Goal: Task Accomplishment & Management: Complete application form

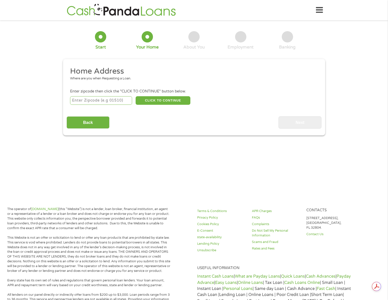
click at [102, 102] on input "number" at bounding box center [101, 100] width 62 height 9
type input "77081"
click at [162, 98] on button "CLICK TO CONTINUE" at bounding box center [162, 100] width 55 height 9
type input "77081"
type input "[GEOGRAPHIC_DATA]"
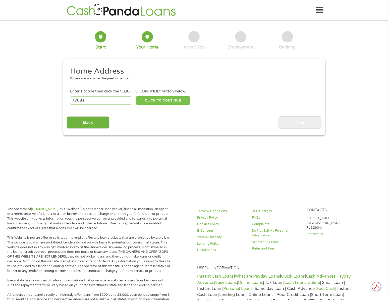
select select "[US_STATE]"
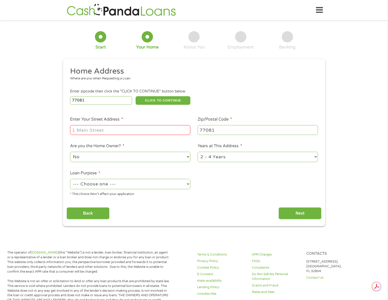
click at [136, 128] on input "Enter Your Street Address *" at bounding box center [130, 130] width 120 height 10
type input "[STREET_ADDRESS]"
click at [220, 156] on select "1 Year or less 1 - 2 Years 2 - 4 Years Over 4 Years" at bounding box center [257, 157] width 120 height 10
select select "24months"
click at [197, 152] on select "1 Year or less 1 - 2 Years 2 - 4 Years Over 4 Years" at bounding box center [257, 157] width 120 height 10
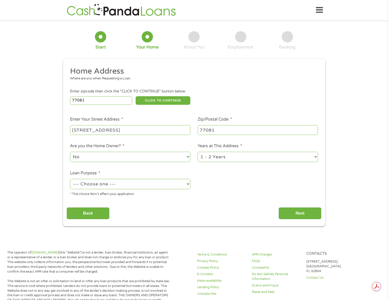
click at [147, 161] on select "No Yes" at bounding box center [130, 157] width 120 height 10
click at [121, 185] on select "--- Choose one --- Pay Bills Debt Consolidation Home Improvement Major Purchase…" at bounding box center [130, 184] width 120 height 10
select select "paybills"
click at [70, 179] on select "--- Choose one --- Pay Bills Debt Consolidation Home Improvement Major Purchase…" at bounding box center [130, 184] width 120 height 10
click at [295, 210] on input "Next" at bounding box center [299, 213] width 43 height 12
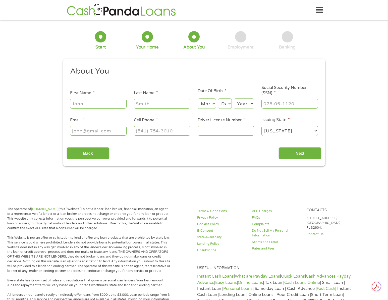
scroll to position [2, 2]
click at [98, 103] on input "First Name *" at bounding box center [98, 104] width 56 height 10
type input "Kiyari"
click at [153, 104] on input "Last Name *" at bounding box center [162, 104] width 56 height 10
type input "[PERSON_NAME]"
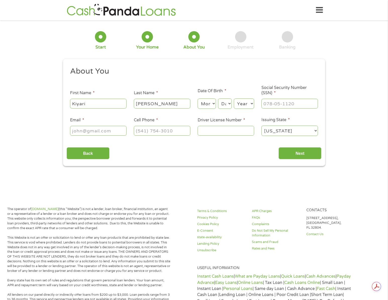
click at [199, 103] on select "Month 1 2 3 4 5 6 7 8 9 10 11 12" at bounding box center [206, 103] width 18 height 10
select select "3"
click at [197, 99] on select "Month 1 2 3 4 5 6 7 8 9 10 11 12" at bounding box center [206, 103] width 18 height 10
click at [222, 106] on select "Day 1 2 3 4 5 6 7 8 9 10 11 12 13 14 15 16 17 18 19 20 21 22 23 24 25 26 27 28 …" at bounding box center [225, 103] width 14 height 10
select select "16"
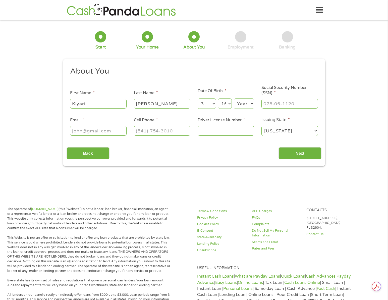
click at [218, 99] on select "Day 1 2 3 4 5 6 7 8 9 10 11 12 13 14 15 16 17 18 19 20 21 22 23 24 25 26 27 28 …" at bounding box center [225, 103] width 14 height 10
click at [246, 109] on div "Year Year [DATE] 2006 2005 2004 2003 2002 2001 2000 1999 1998 1997 1996 1995 19…" at bounding box center [244, 104] width 20 height 12
click at [245, 106] on select "Year [DATE] 2006 2005 2004 2003 2002 2001 2000 1999 1998 1997 1996 1995 1994 19…" at bounding box center [244, 103] width 20 height 10
select select "2003"
click at [234, 99] on select "Year [DATE] 2006 2005 2004 2003 2002 2001 2000 1999 1998 1997 1996 1995 1994 19…" at bounding box center [244, 103] width 20 height 10
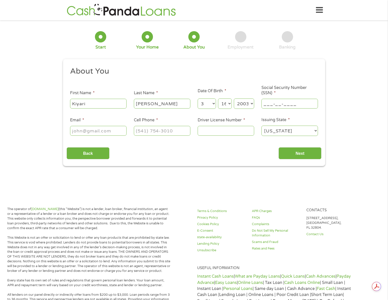
click at [276, 104] on input "___-__-____" at bounding box center [289, 104] width 56 height 10
click at [264, 105] on input "___-__-____" at bounding box center [289, 104] width 56 height 10
type input "101-92-3265"
click at [86, 134] on input "Email *" at bounding box center [98, 131] width 56 height 10
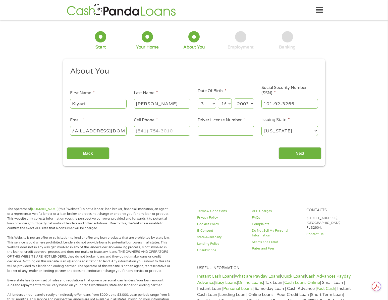
type input "[EMAIL_ADDRESS][DOMAIN_NAME]"
click at [151, 129] on input "(___) ___-____" at bounding box center [162, 131] width 56 height 10
click at [139, 131] on input "(___) ___-____" at bounding box center [162, 131] width 56 height 10
type input "[PHONE_NUMBER]"
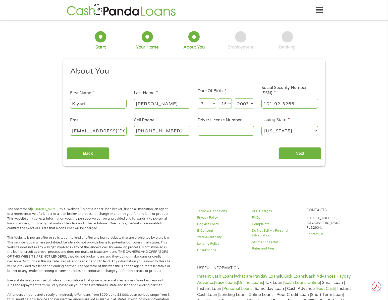
click at [209, 130] on input "Driver License Number *" at bounding box center [225, 131] width 56 height 10
type input "52219423"
click at [305, 149] on input "Next" at bounding box center [299, 153] width 43 height 12
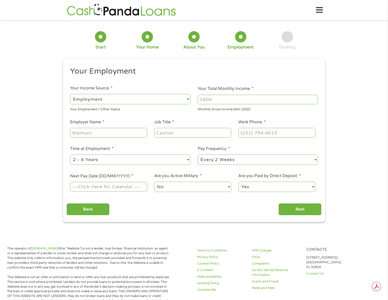
scroll to position [2, 2]
click at [212, 98] on input "Your Total Monthly Income *" at bounding box center [257, 100] width 120 height 10
type input "2500"
click at [112, 132] on input "Employer Name *" at bounding box center [108, 133] width 77 height 10
type input "livinf faith network"
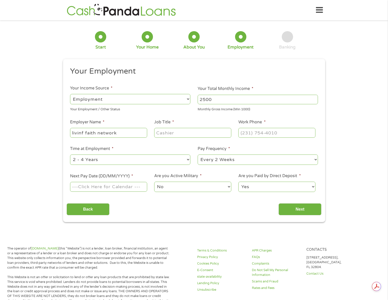
click at [167, 132] on input "Job Title *" at bounding box center [192, 133] width 77 height 10
type input "video editor"
click at [255, 135] on input "(___) ___-____" at bounding box center [276, 133] width 77 height 10
drag, startPoint x: 280, startPoint y: 133, endPoint x: 252, endPoint y: 131, distance: 28.0
click at [252, 130] on input "(___) 334-6234" at bounding box center [276, 133] width 77 height 10
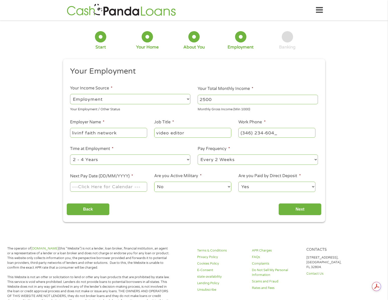
type input "[PHONE_NUMBER]"
click at [106, 161] on select "--- Choose one --- 1 Year or less 1 - 2 Years 2 - 4 Years Over 4 Years" at bounding box center [130, 159] width 120 height 10
select select "24months"
click at [70, 154] on select "--- Choose one --- 1 Year or less 1 - 2 Years 2 - 4 Years Over 4 Years" at bounding box center [130, 159] width 120 height 10
click at [223, 160] on select "--- Choose one --- Every 2 Weeks Every Week Monthly Semi-Monthly" at bounding box center [257, 159] width 120 height 10
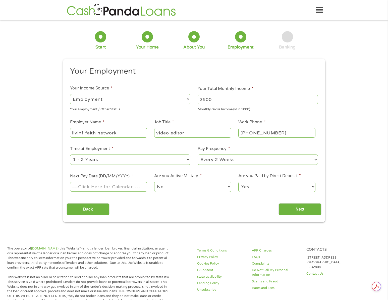
click at [122, 185] on input "Next Pay Date (DD/MM/YYYY) *" at bounding box center [108, 187] width 77 height 10
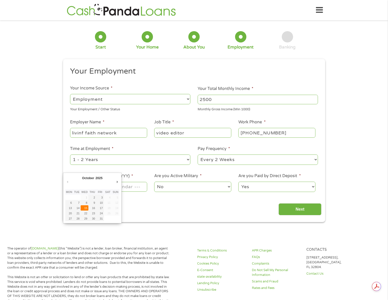
type input "[DATE]"
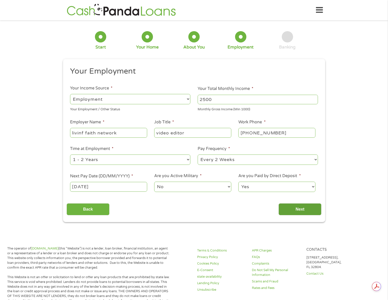
click at [302, 208] on input "Next" at bounding box center [299, 209] width 43 height 12
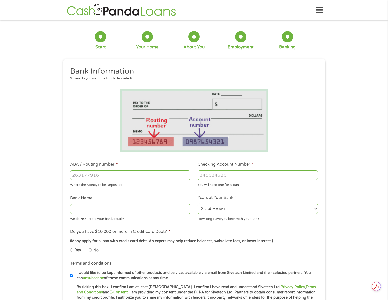
click at [129, 173] on input "ABA / Routing number *" at bounding box center [130, 175] width 120 height 10
click at [225, 173] on input "Checking Account Number *" at bounding box center [257, 175] width 120 height 10
click at [230, 176] on input "Checking Account Number *" at bounding box center [257, 175] width 120 height 10
click at [145, 175] on input "ABA / Routing number *" at bounding box center [130, 175] width 120 height 10
click at [205, 177] on input "Checking Account Number *" at bounding box center [257, 175] width 120 height 10
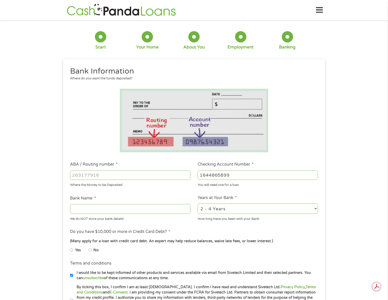
type input "1644865899"
click at [145, 178] on input "ABA / Routing number *" at bounding box center [130, 175] width 120 height 10
type input "111900659"
type input "[PERSON_NAME] FARGO BANK"
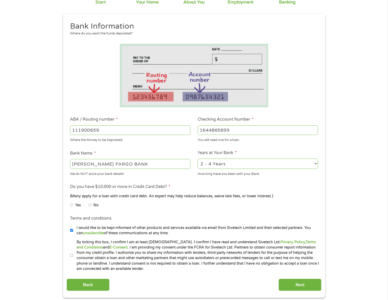
scroll to position [131, 0]
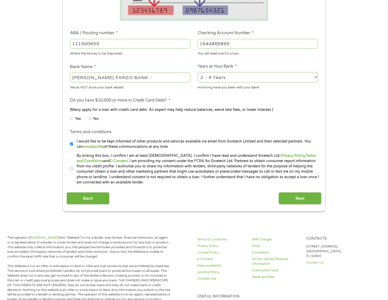
type input "111900659"
click at [235, 73] on select "2 - 4 Years 6 - 12 Months 1 - 2 Years Over 4 Years" at bounding box center [257, 77] width 120 height 10
select select "24months"
click at [197, 72] on select "2 - 4 Years 6 - 12 Months 1 - 2 Years Over 4 Years" at bounding box center [257, 77] width 120 height 10
click at [92, 118] on li "No" at bounding box center [98, 119] width 18 height 10
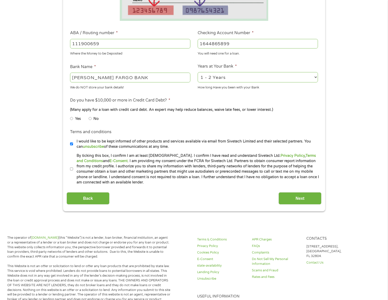
click at [89, 117] on input "No" at bounding box center [90, 118] width 3 height 8
radio input "true"
click at [72, 169] on input "By ticking this box, I confirm I am at least [DEMOGRAPHIC_DATA]. I confirm I ha…" at bounding box center [71, 169] width 3 height 8
checkbox input "true"
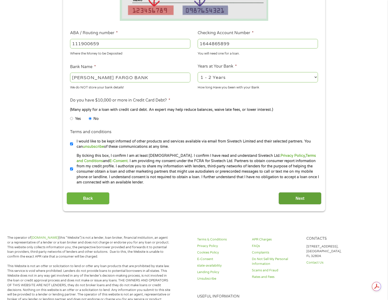
click at [294, 195] on input "Next" at bounding box center [299, 198] width 43 height 12
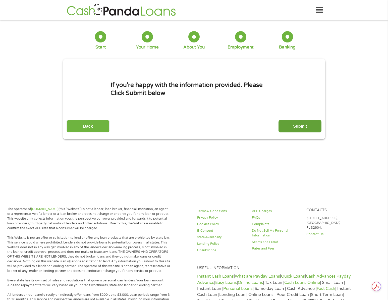
click at [289, 122] on input "Submit" at bounding box center [299, 126] width 43 height 12
